Goal: Information Seeking & Learning: Learn about a topic

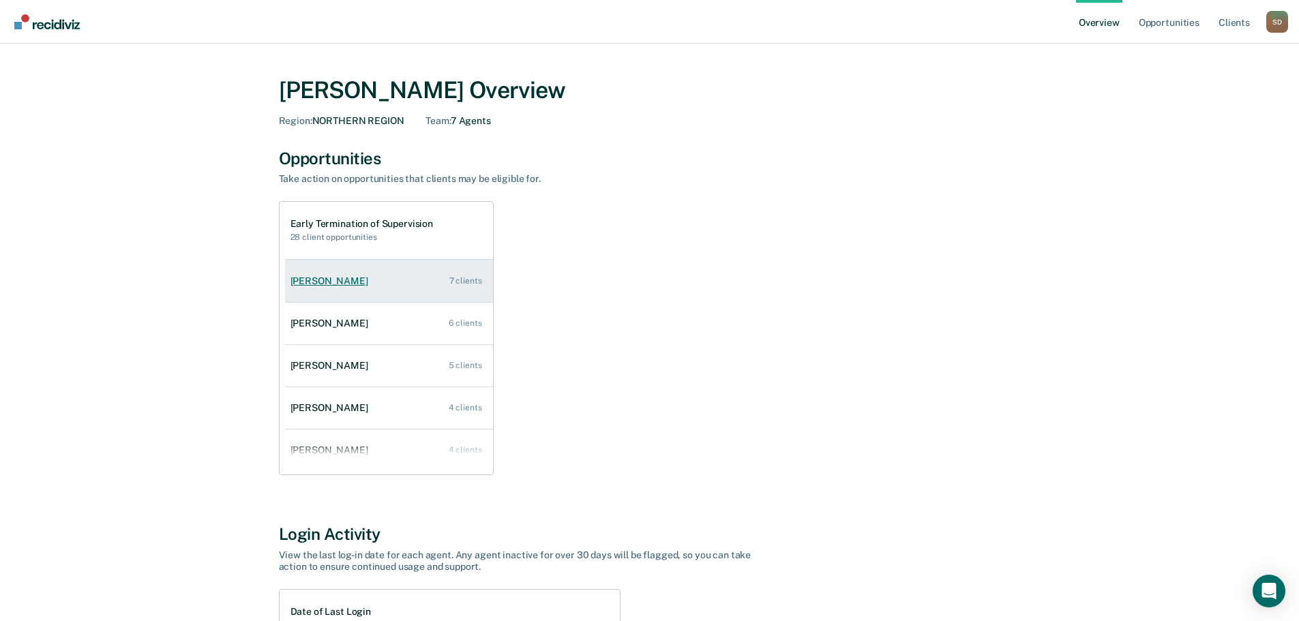
click at [314, 274] on link "[PERSON_NAME] 7 clients" at bounding box center [389, 281] width 208 height 39
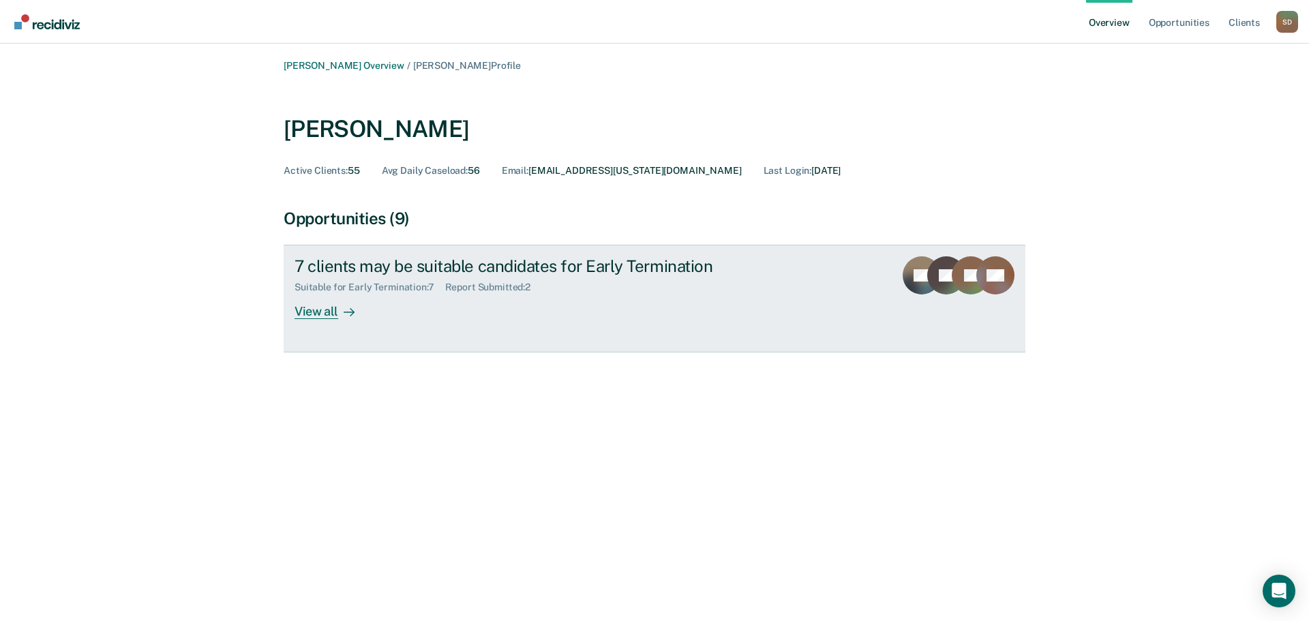
click at [311, 316] on div "View all" at bounding box center [333, 306] width 76 height 27
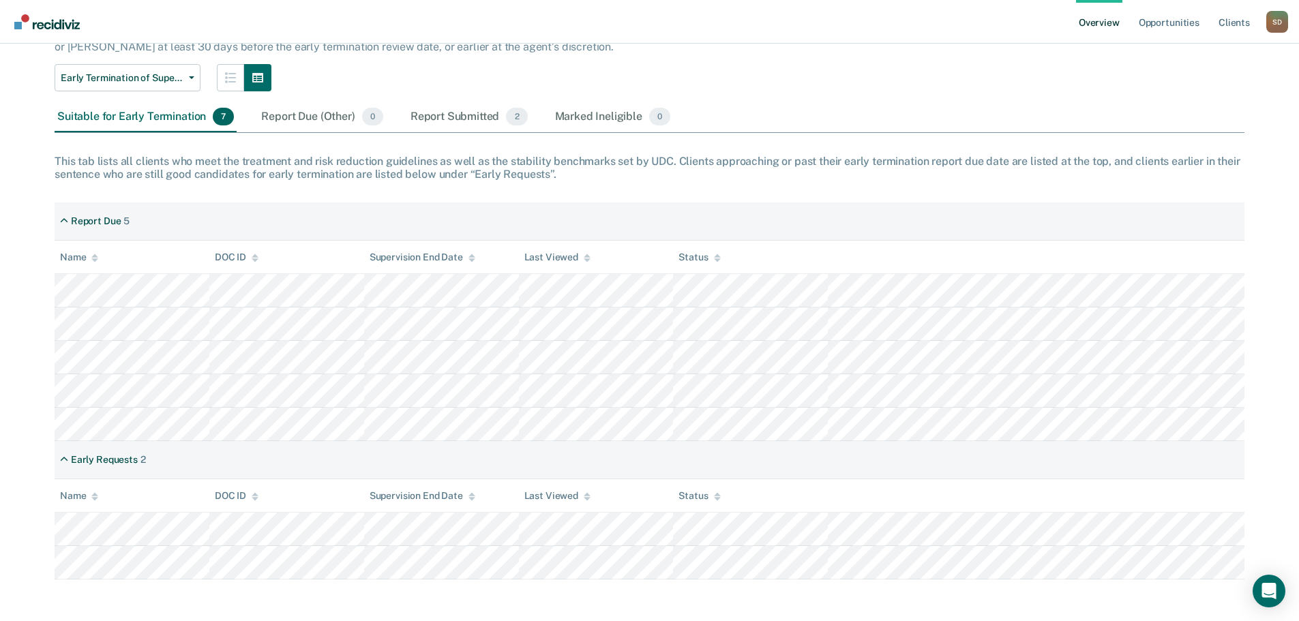
scroll to position [120, 0]
click at [304, 108] on div "Report Due (Other) 0" at bounding box center [321, 115] width 127 height 30
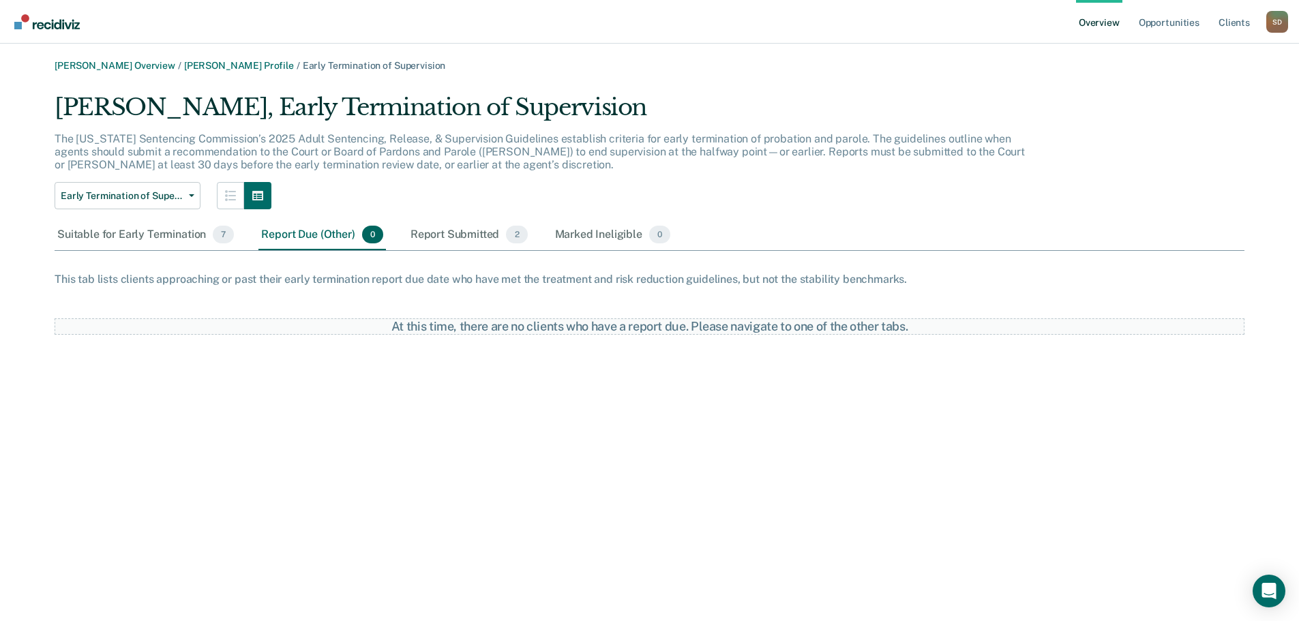
scroll to position [0, 0]
click at [460, 235] on div "Report Submitted 2" at bounding box center [469, 235] width 123 height 30
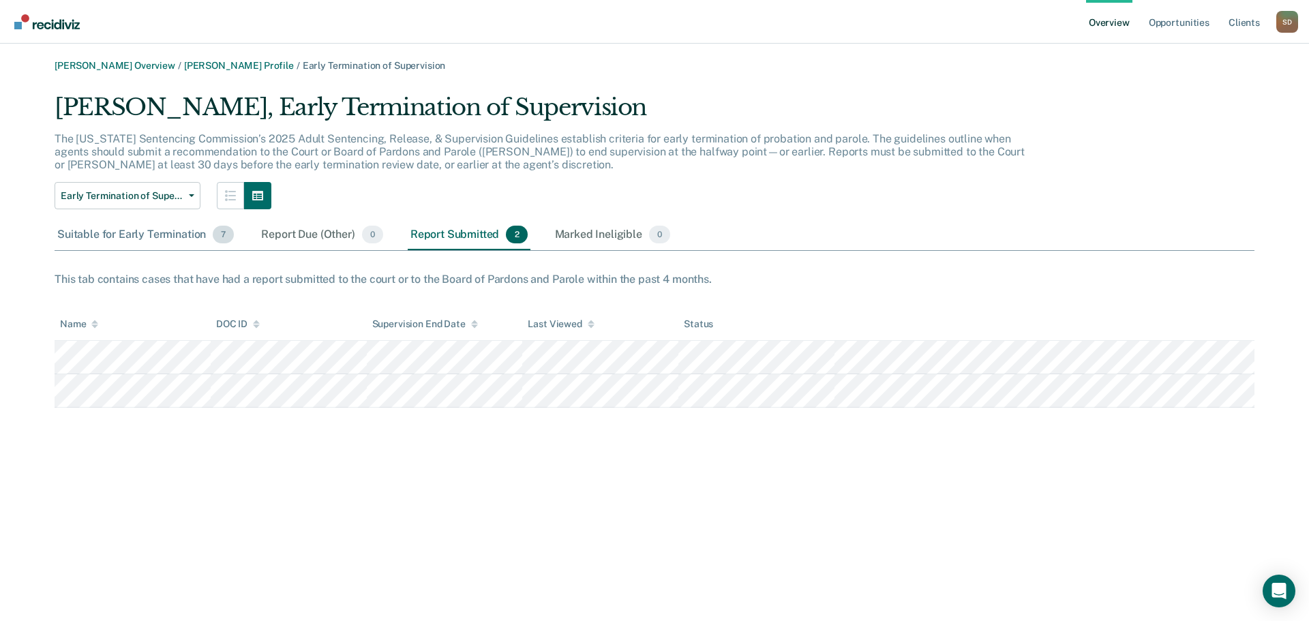
click at [149, 232] on div "Suitable for Early Termination 7" at bounding box center [146, 235] width 182 height 30
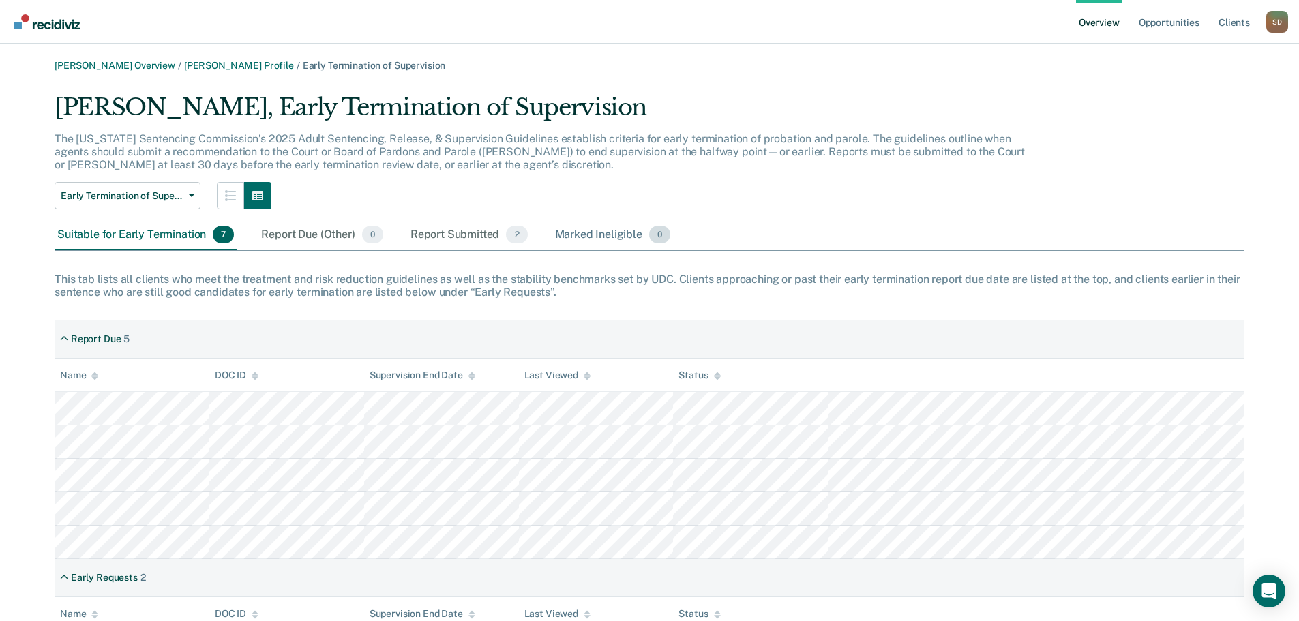
click at [588, 239] on div "Marked Ineligible 0" at bounding box center [612, 235] width 121 height 30
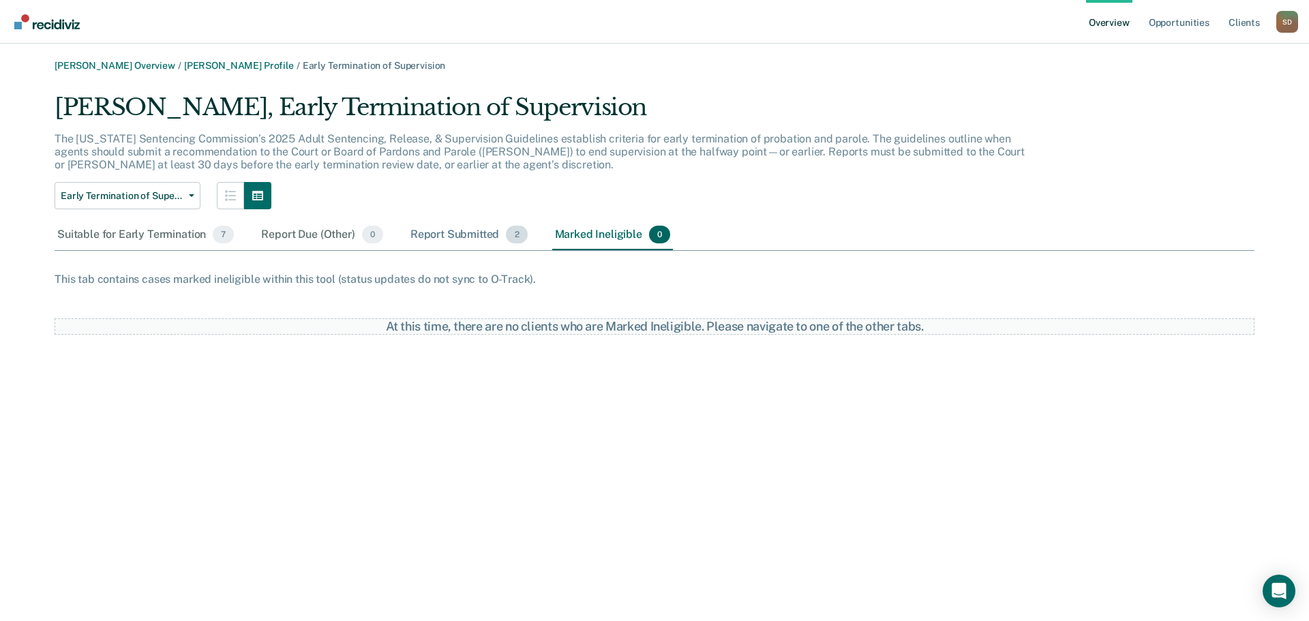
click at [475, 233] on div "Report Submitted 2" at bounding box center [469, 235] width 123 height 30
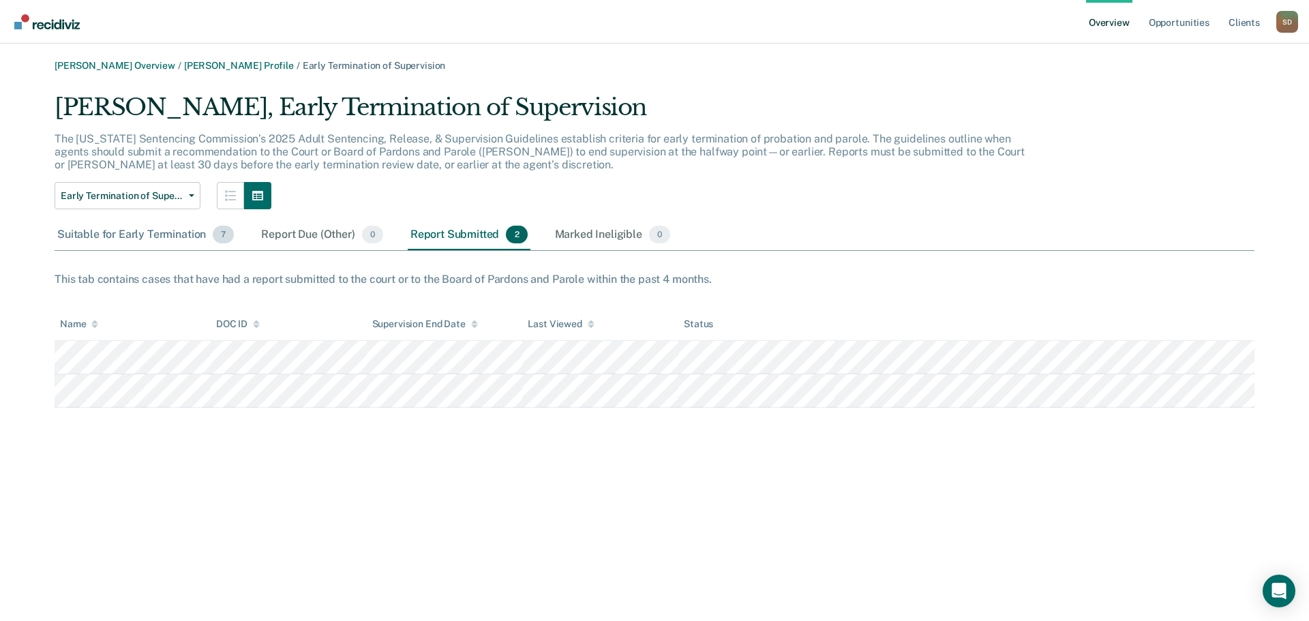
click at [164, 235] on div "Suitable for Early Termination 7" at bounding box center [146, 235] width 182 height 30
